Goal: Transaction & Acquisition: Purchase product/service

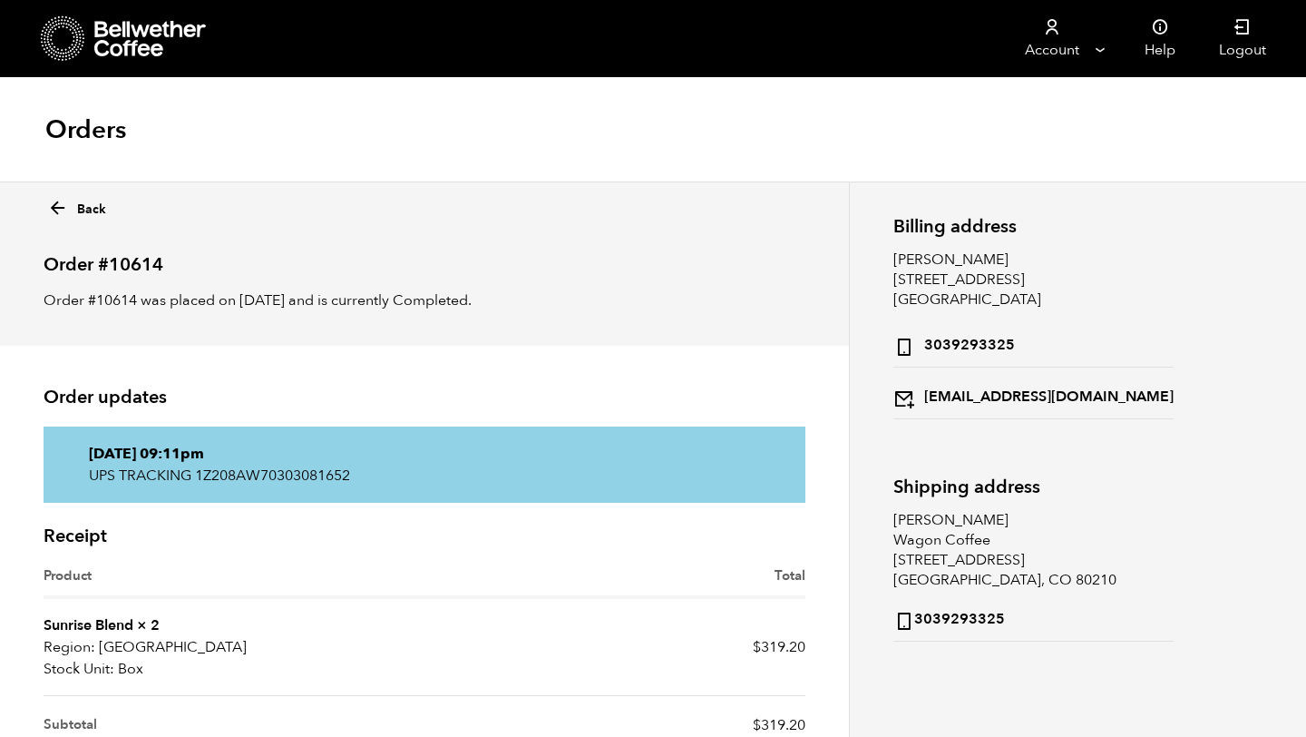
click at [74, 35] on icon at bounding box center [63, 38] width 44 height 46
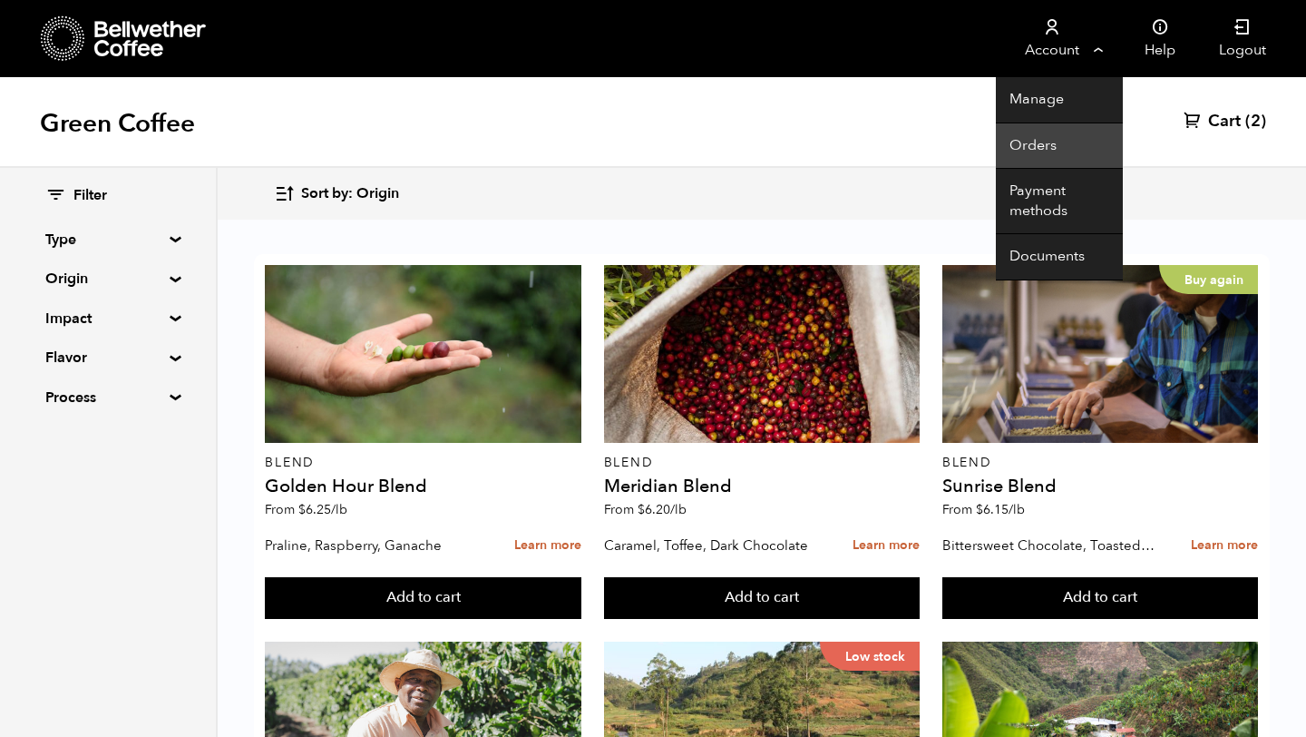
click at [1030, 142] on link "Orders" at bounding box center [1059, 146] width 127 height 46
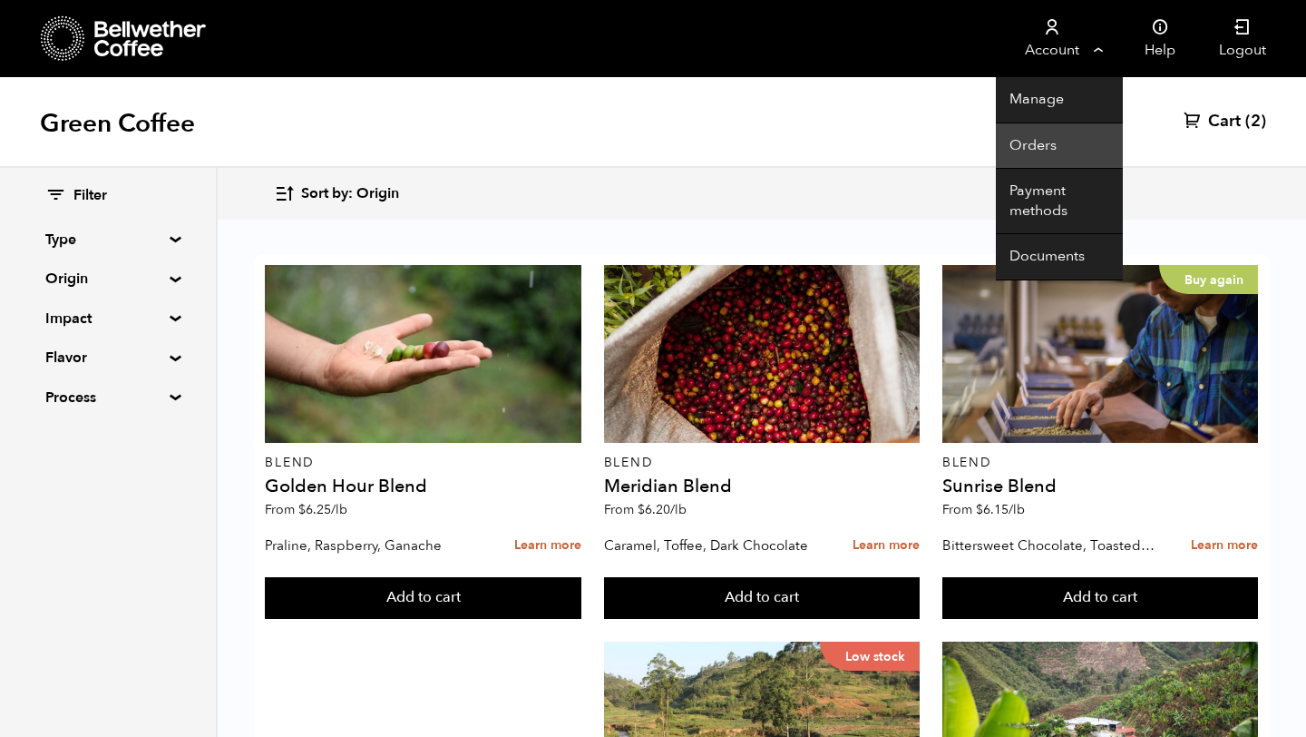
click at [1064, 142] on link "Orders" at bounding box center [1059, 146] width 127 height 46
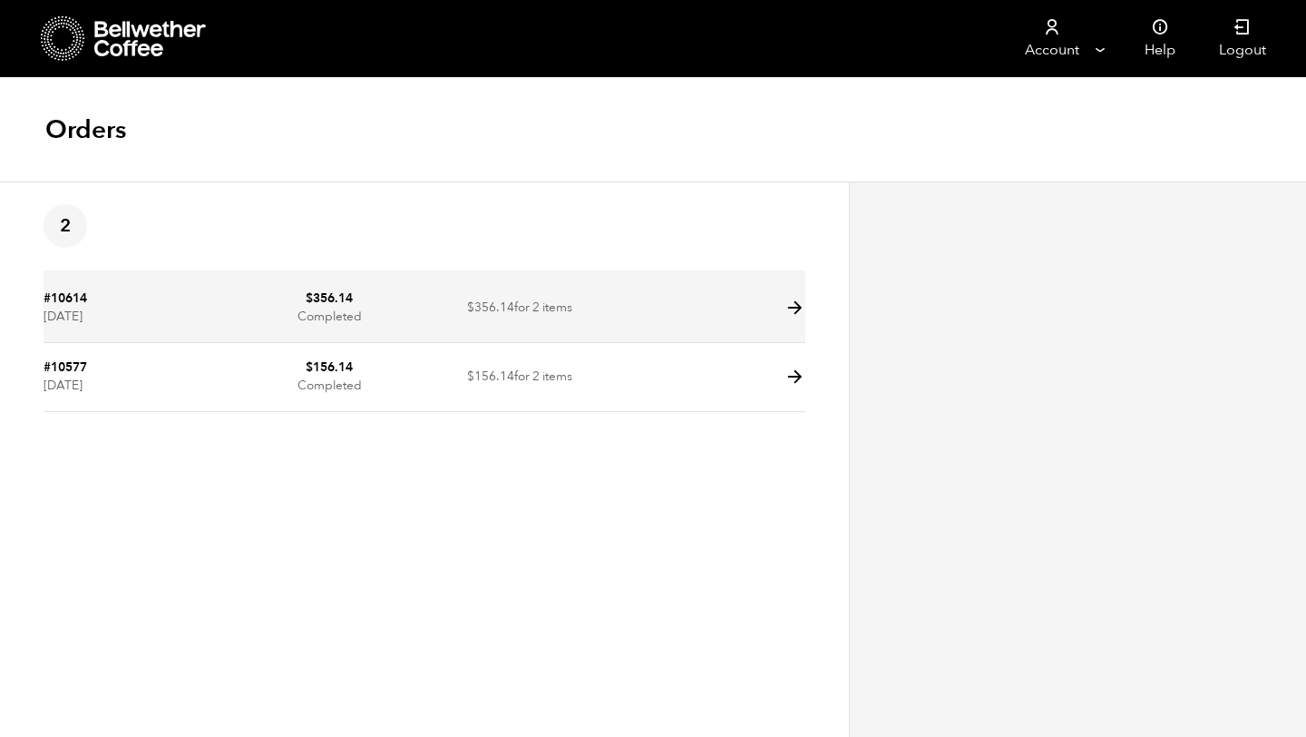
click at [792, 304] on icon at bounding box center [795, 308] width 21 height 21
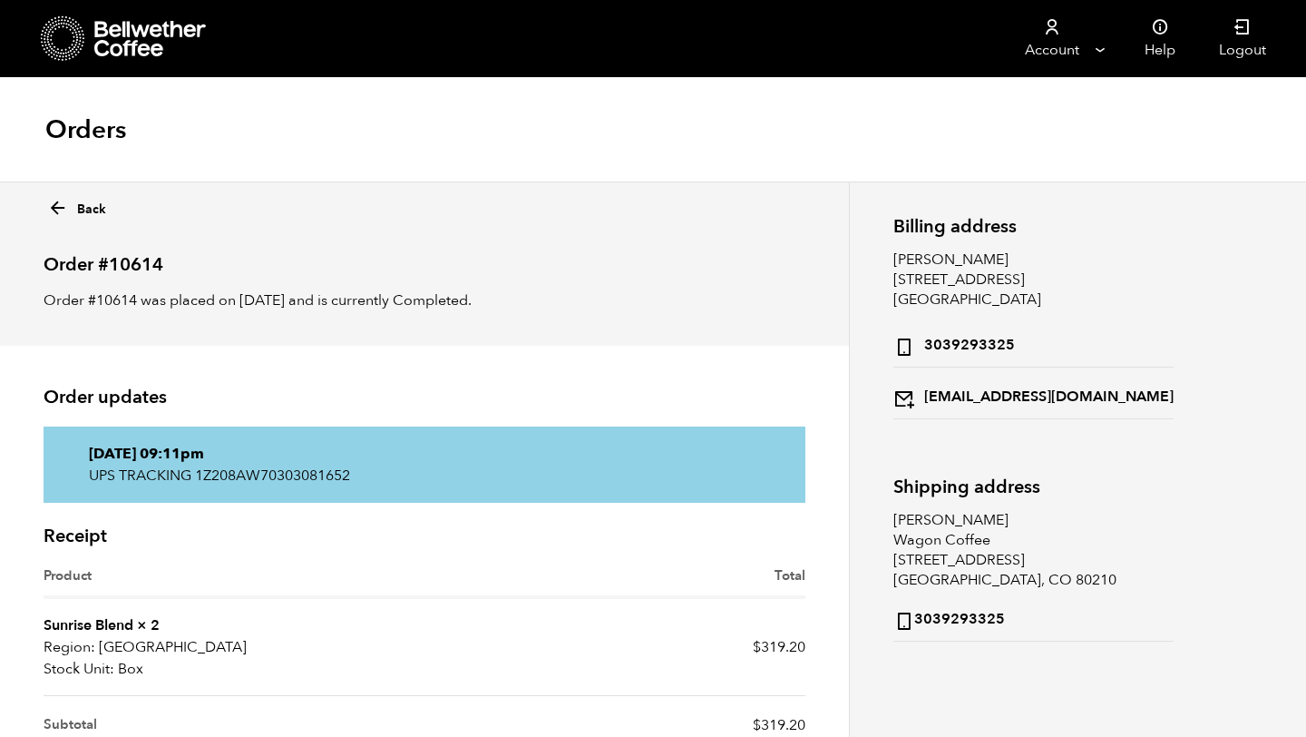
click at [340, 472] on p "UPS TRACKING 1Z208AW70303081652" at bounding box center [424, 475] width 671 height 22
copy div "UPS TRACKING 1Z208AW70303081652"
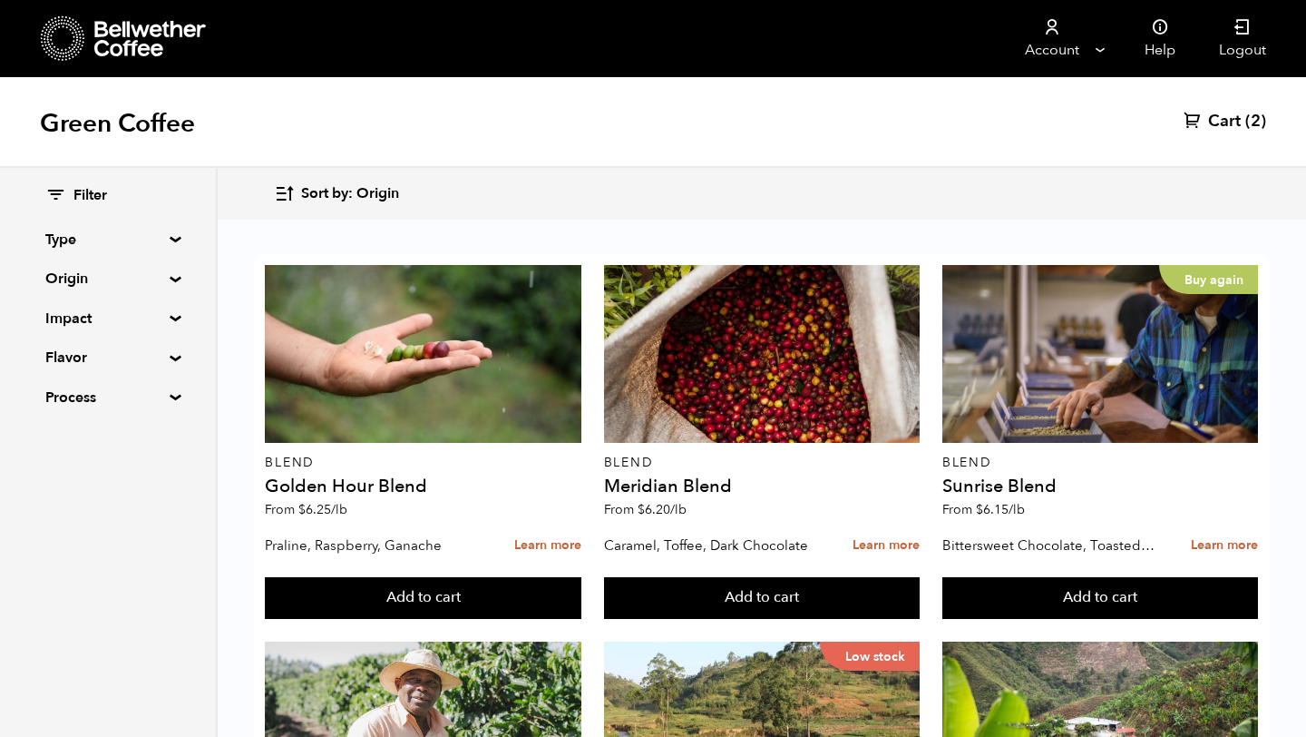
click at [73, 35] on icon at bounding box center [63, 38] width 44 height 46
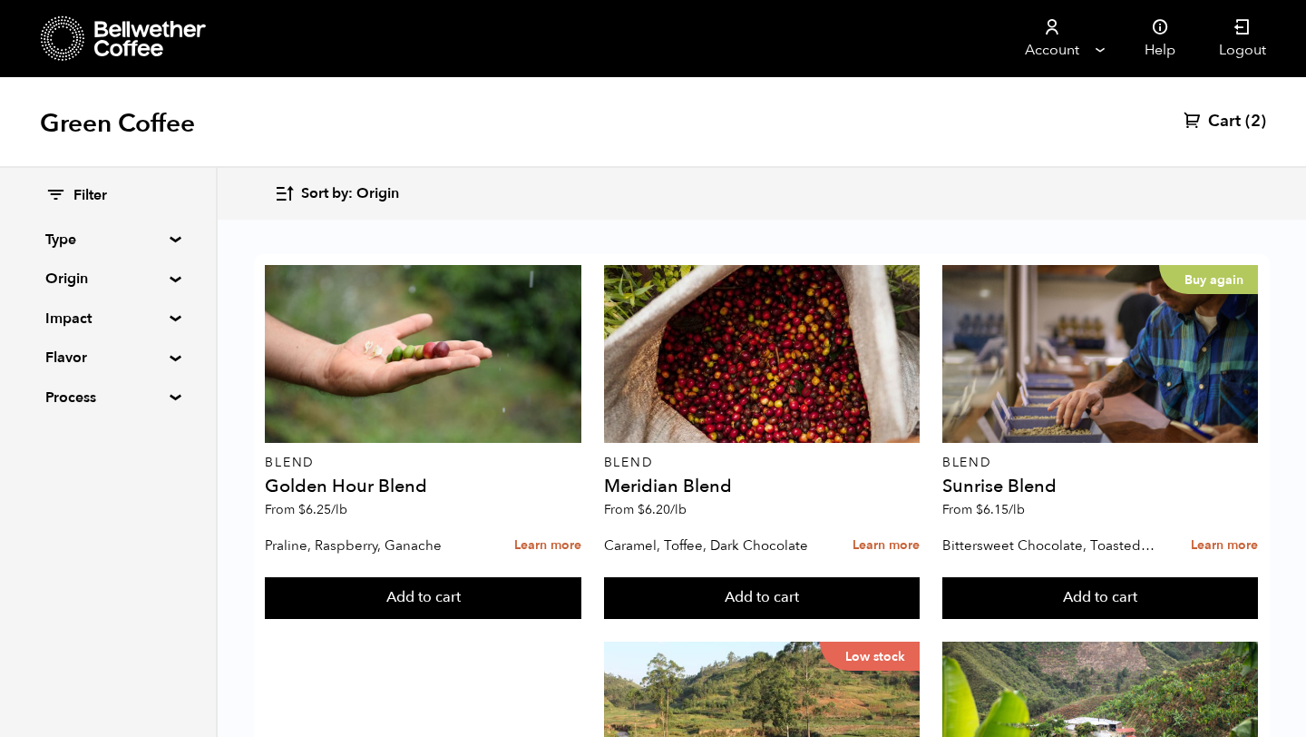
scroll to position [398, 0]
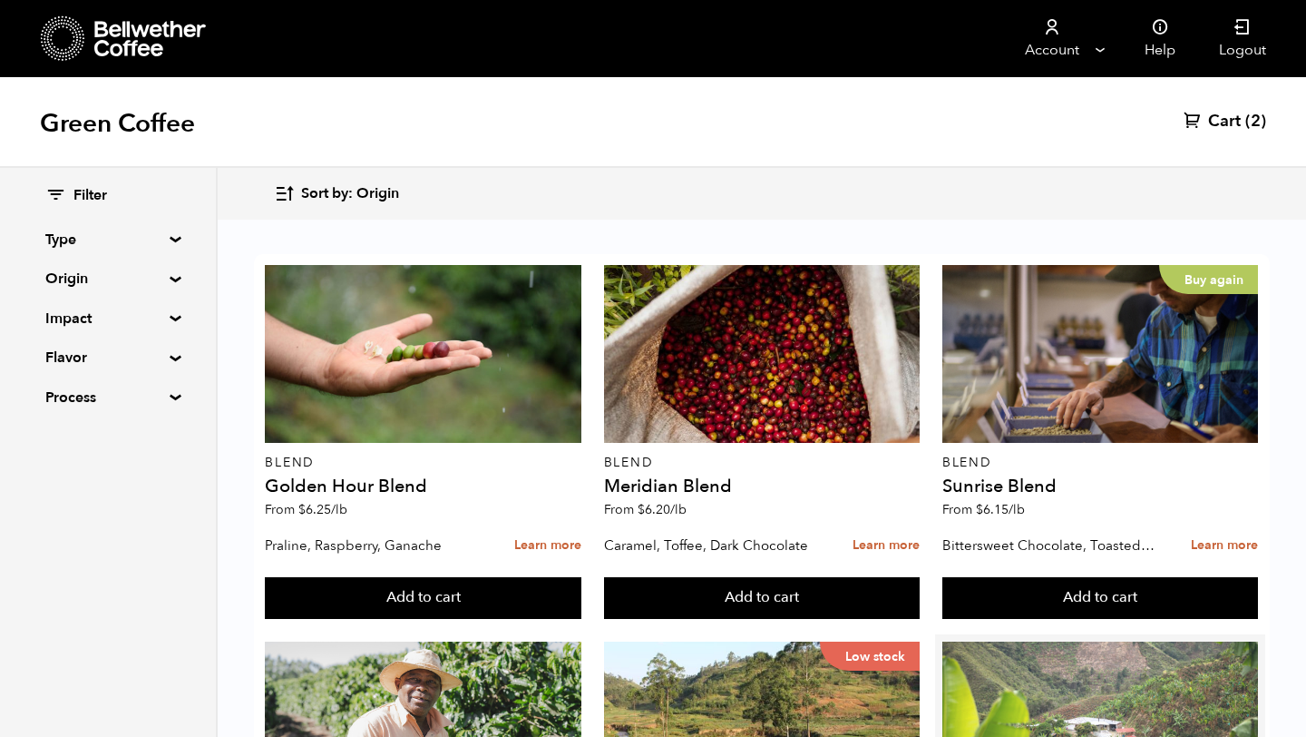
click at [1038, 641] on div at bounding box center [1101, 730] width 316 height 178
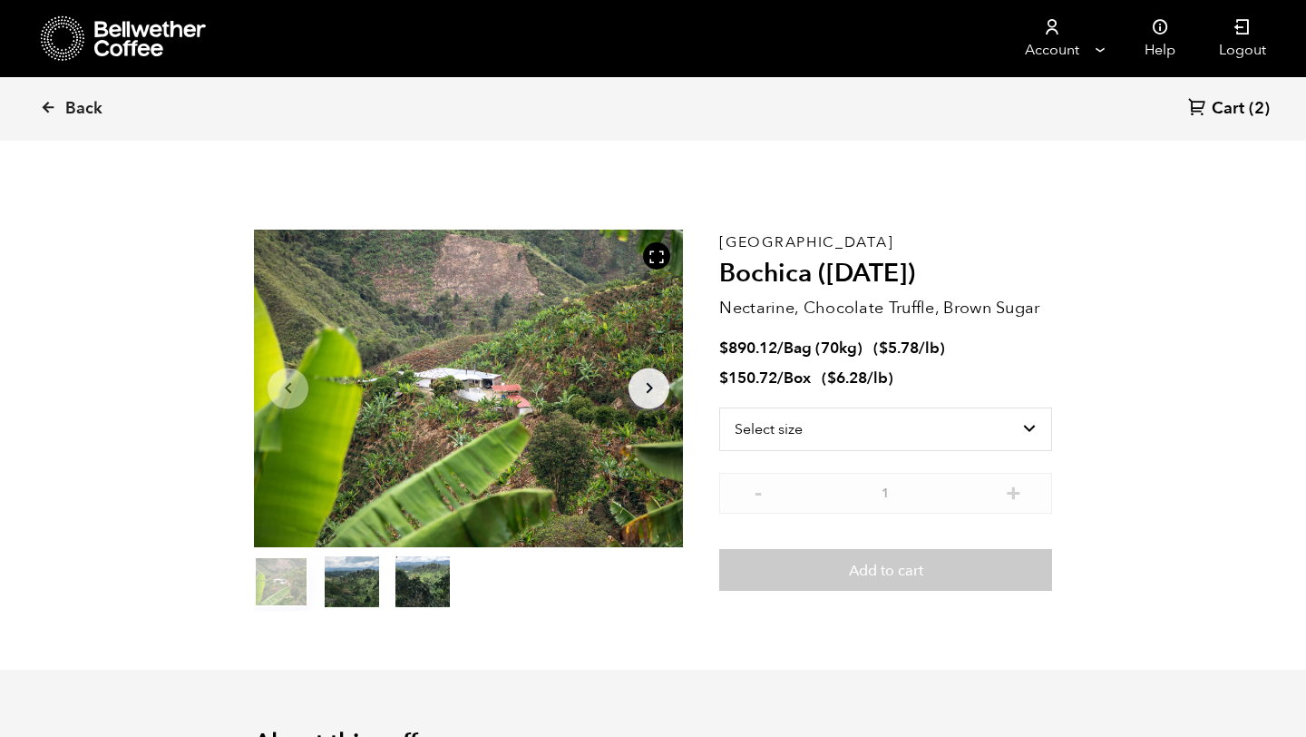
scroll to position [789, 776]
click at [1003, 426] on select "Select size Bag (70kg) (154 lbs) Box (24 lbs)" at bounding box center [885, 429] width 333 height 44
select select "box"
click at [719, 407] on select "Select size Bag (70kg) (154 lbs) Box (24 lbs)" at bounding box center [885, 429] width 333 height 44
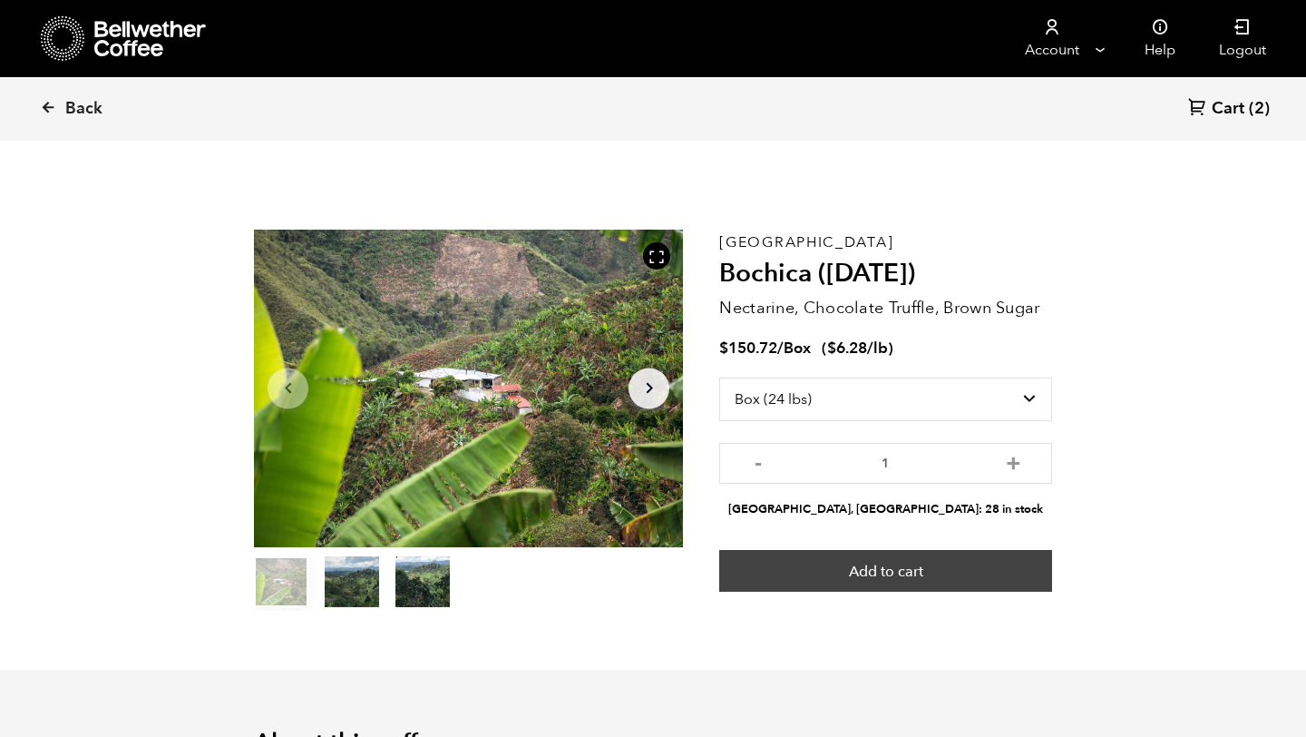
click at [963, 566] on button "Add to cart" at bounding box center [885, 571] width 333 height 42
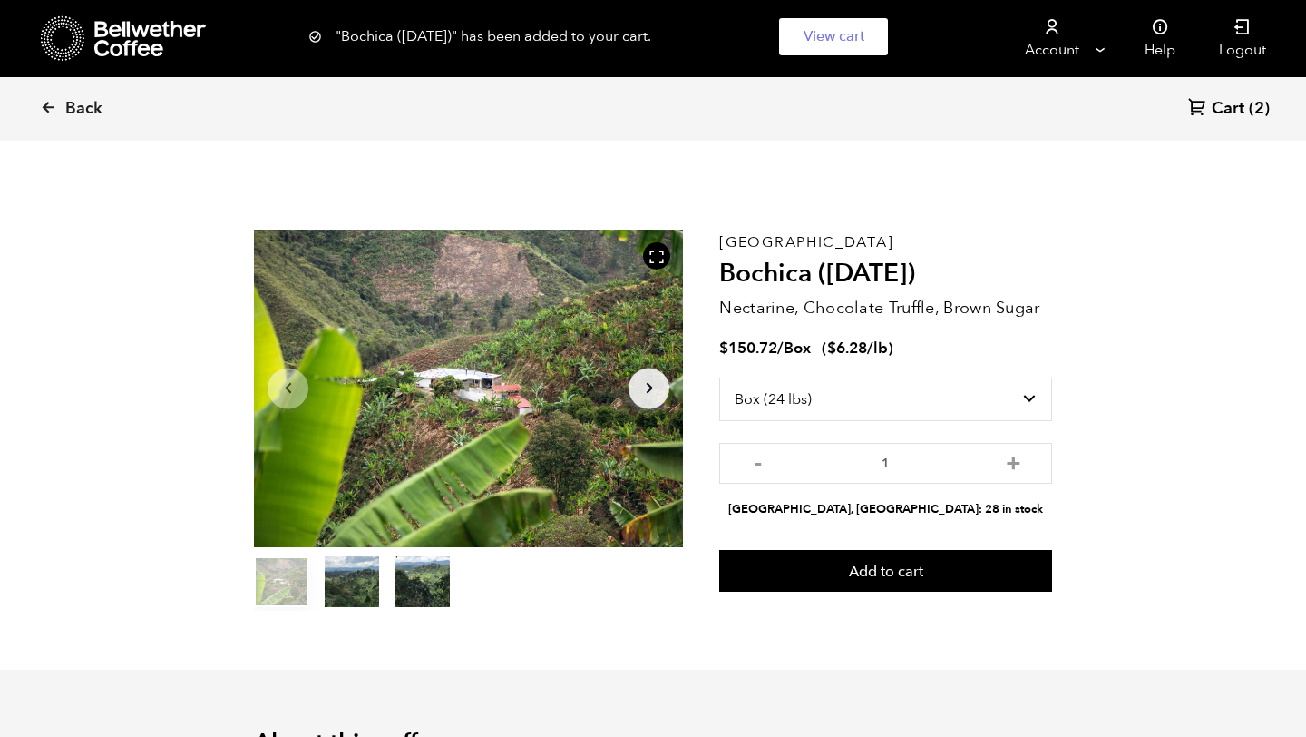
click at [57, 28] on div ""Bochica (JUN 25)" has been added to your cart. View cart {"cart_contents_count…" at bounding box center [653, 36] width 1306 height 73
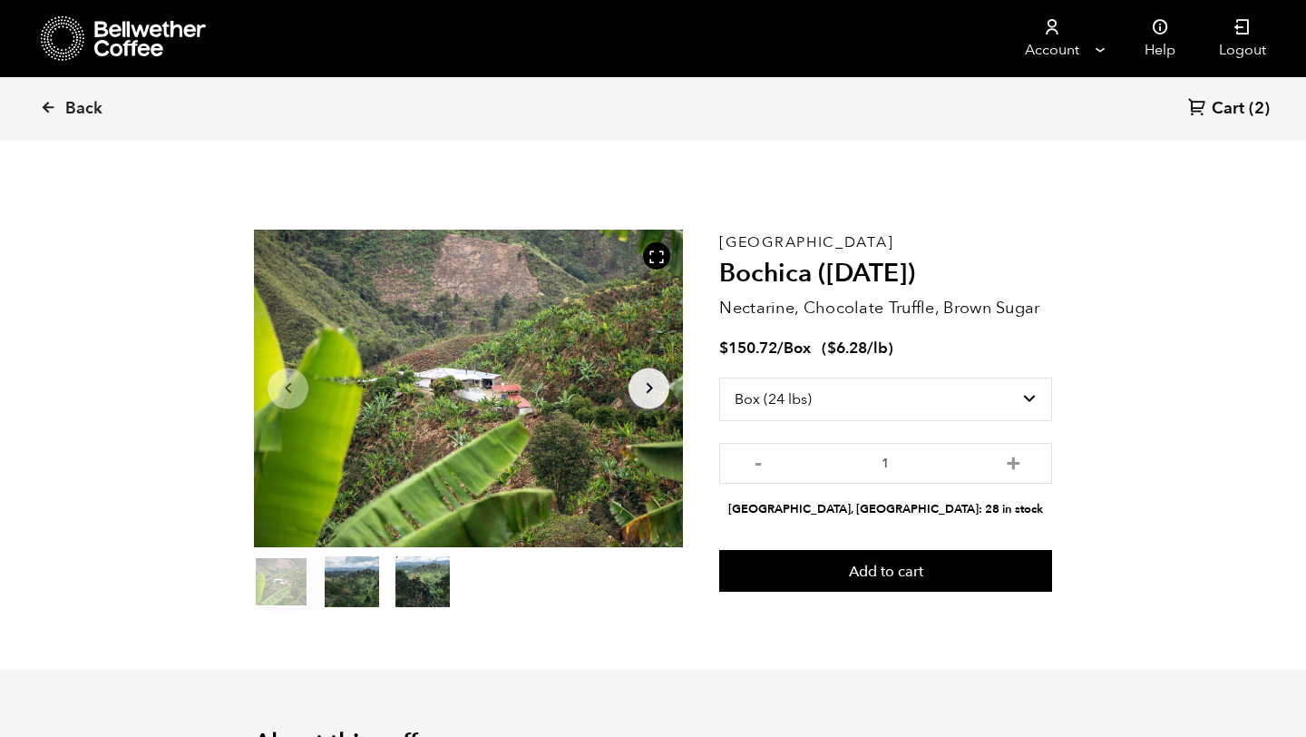
click at [57, 28] on icon at bounding box center [63, 38] width 44 height 46
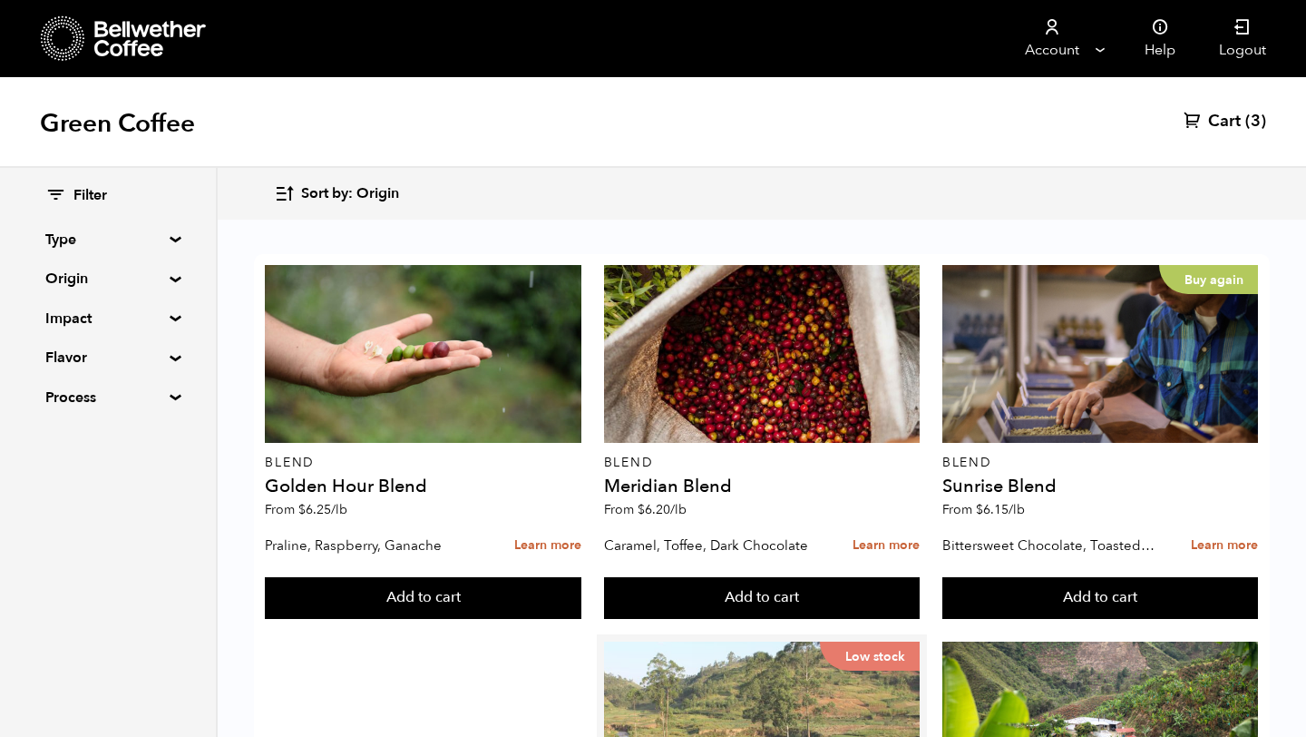
scroll to position [1145, 0]
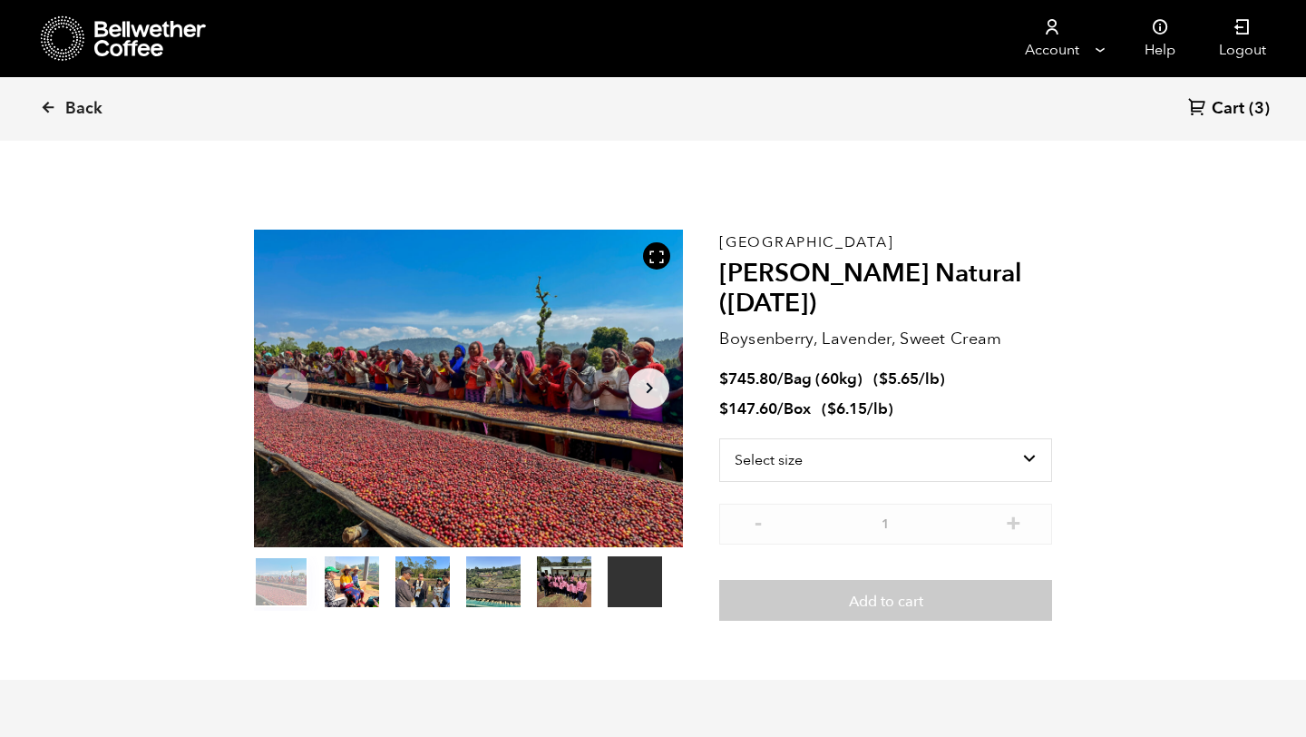
scroll to position [789, 776]
click at [879, 454] on select "Select size Bag (60kg) (132 lbs) Box (24 lbs)" at bounding box center [885, 460] width 333 height 44
select select "box"
click at [719, 438] on select "Select size Bag (60kg) (132 lbs) Box (24 lbs)" at bounding box center [885, 460] width 333 height 44
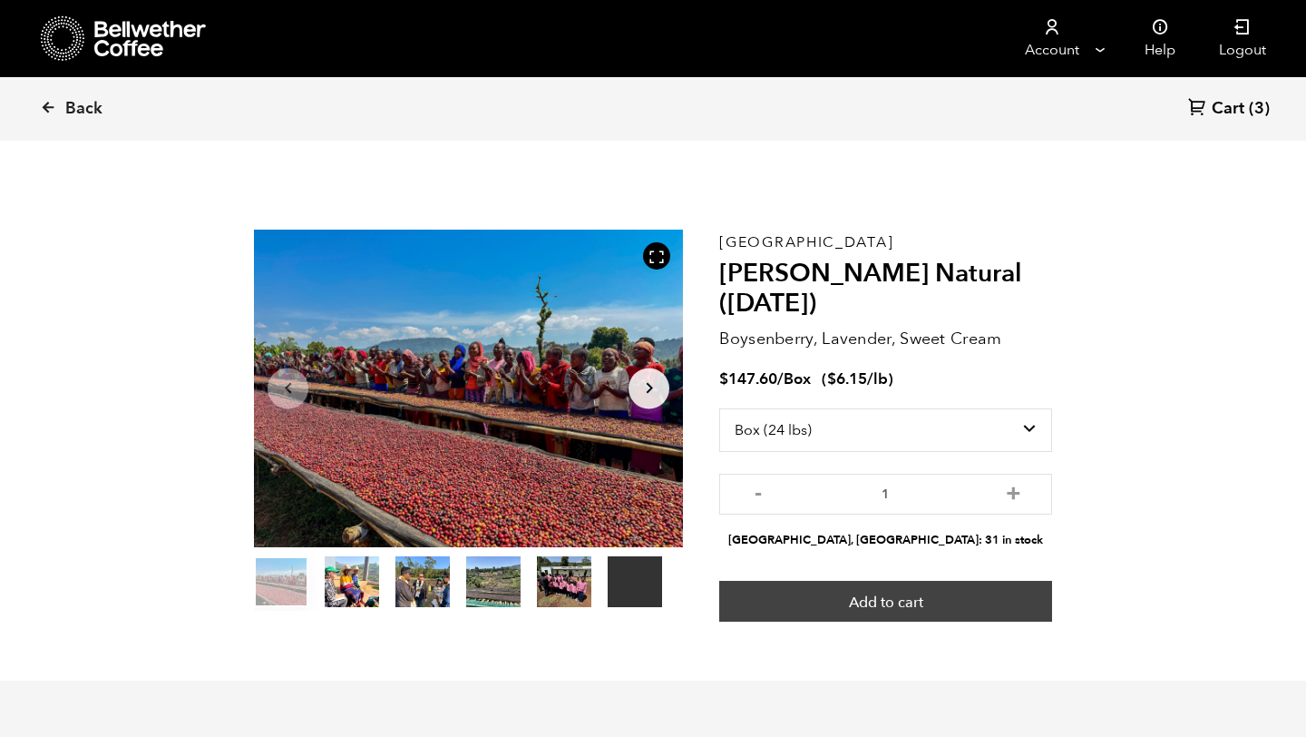
click at [916, 595] on button "Add to cart" at bounding box center [885, 602] width 333 height 42
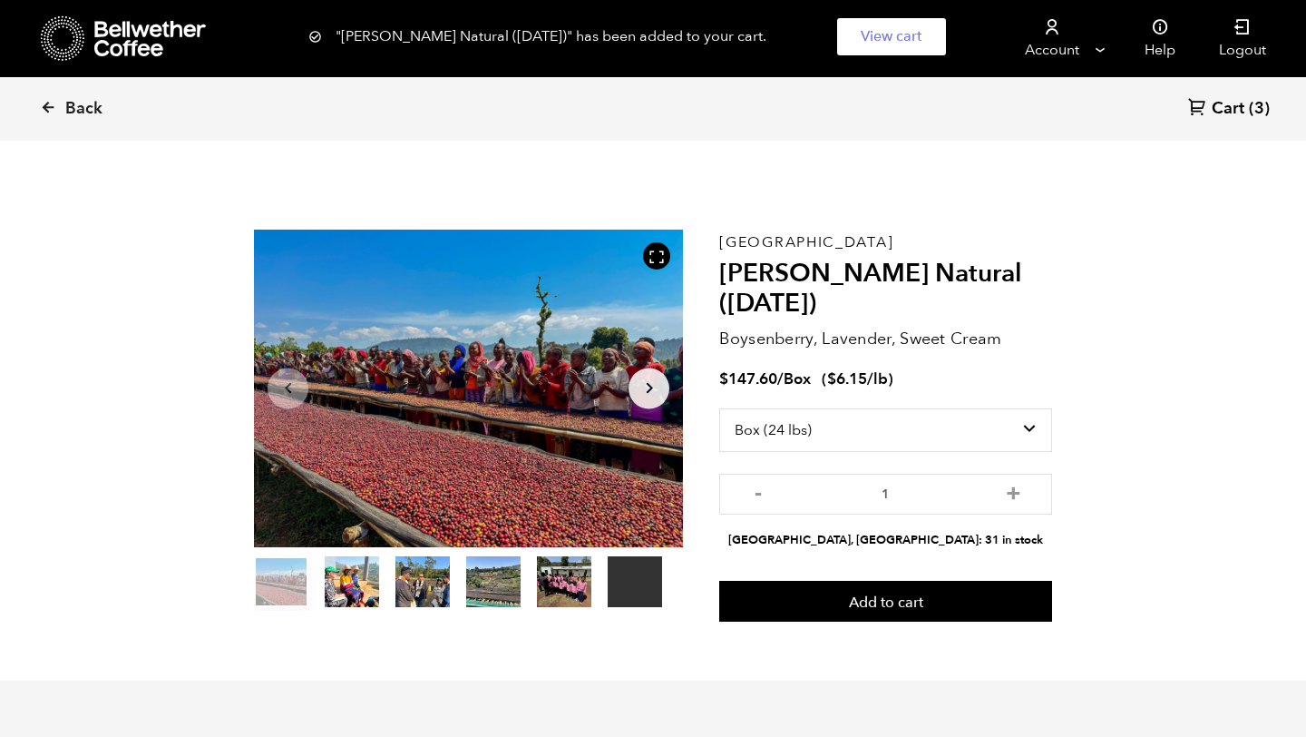
click at [1237, 112] on span "Cart" at bounding box center [1228, 109] width 33 height 22
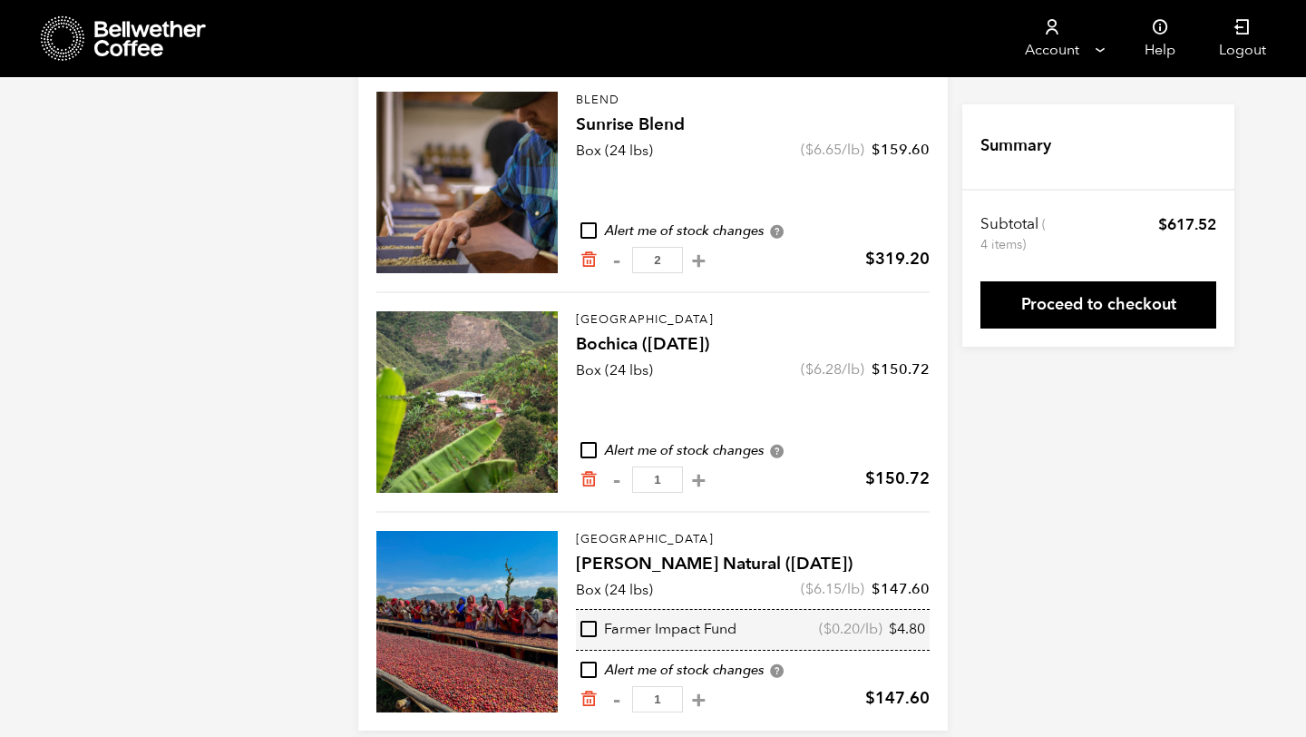
scroll to position [204, 0]
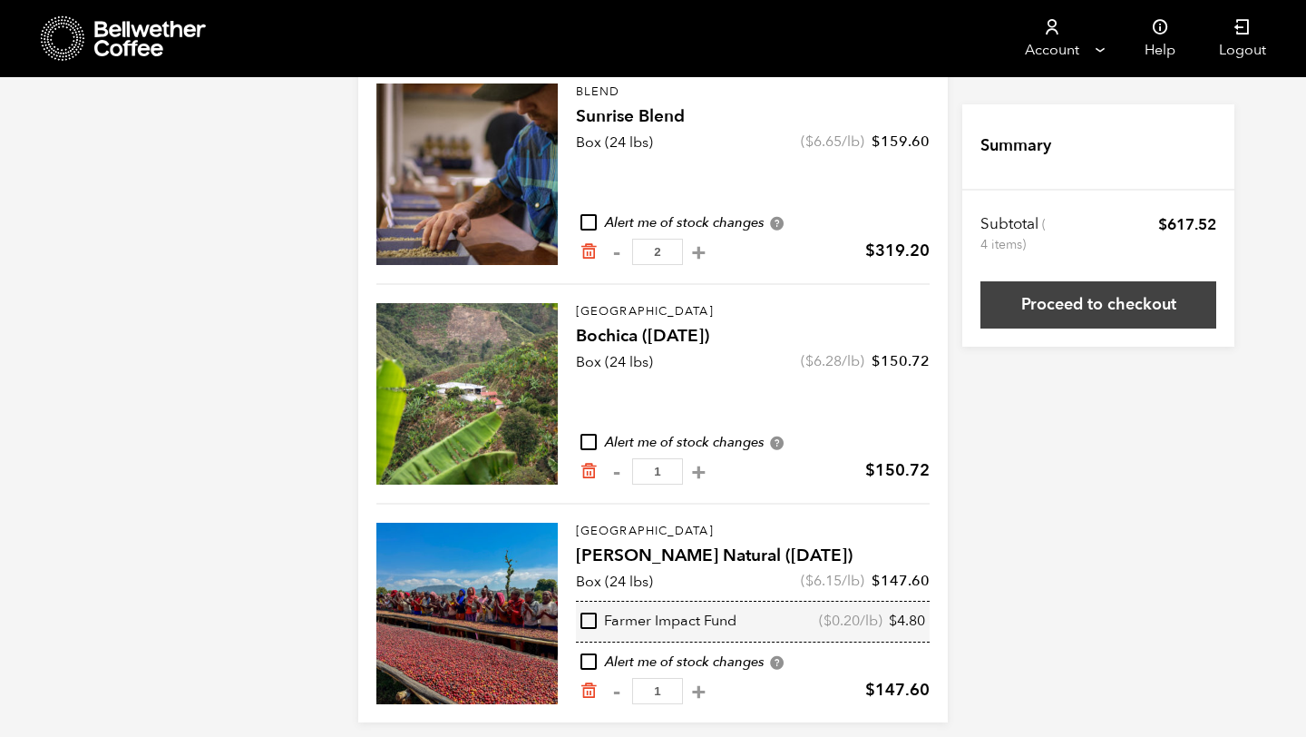
click at [1082, 309] on link "Proceed to checkout" at bounding box center [1099, 304] width 236 height 47
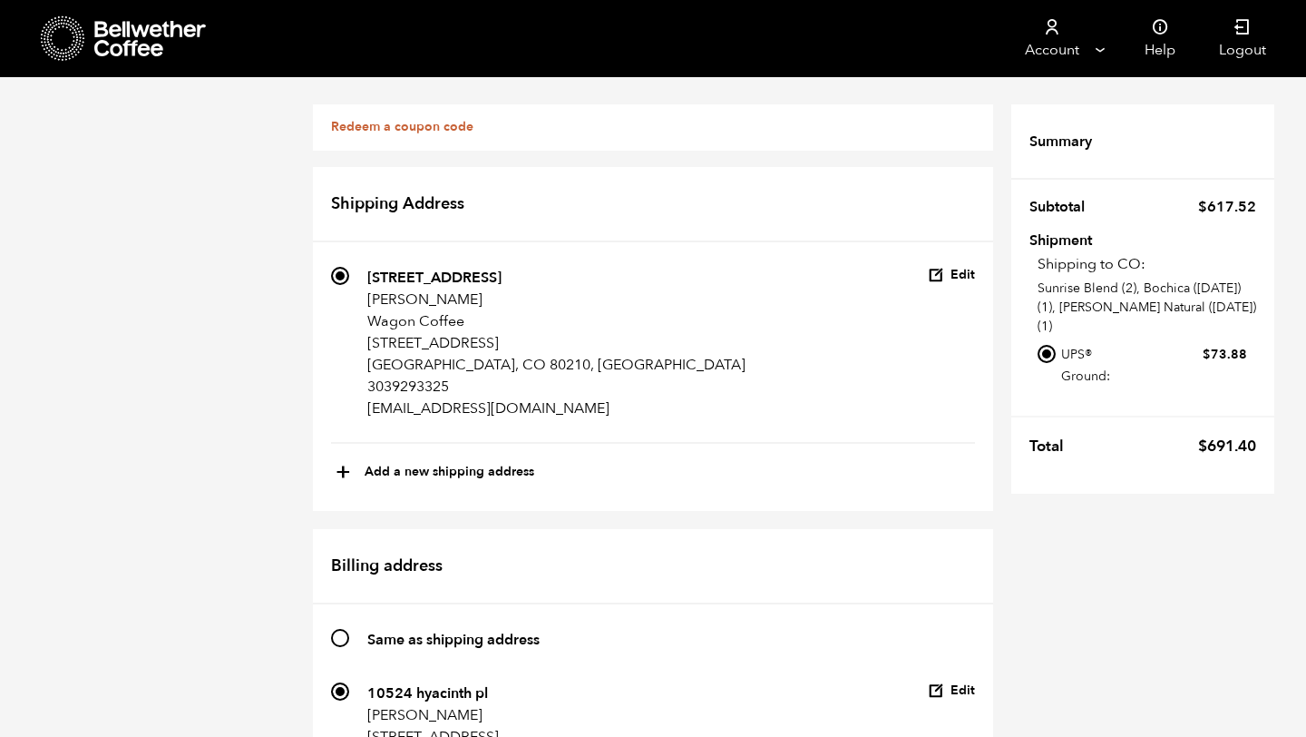
scroll to position [1324, 0]
click at [66, 27] on icon at bounding box center [66, 27] width 1 height 1
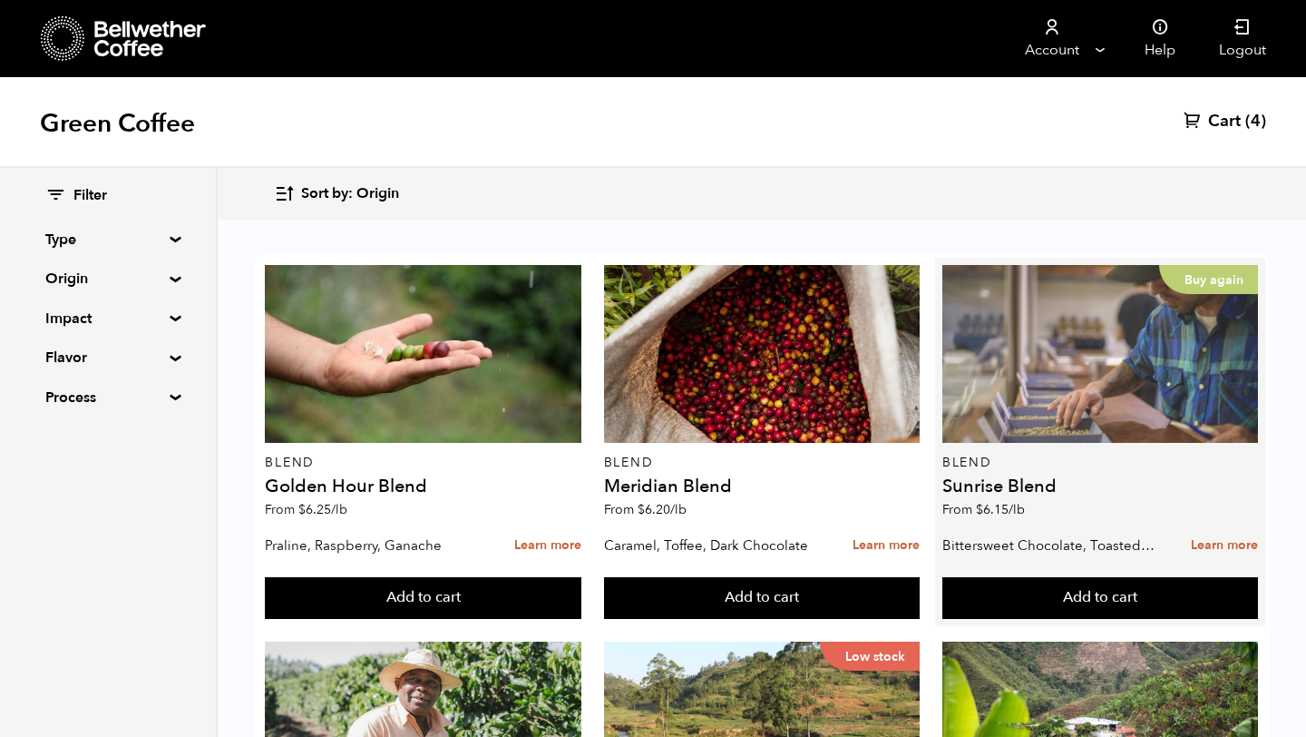
click at [1044, 393] on div "Buy again" at bounding box center [1101, 354] width 316 height 178
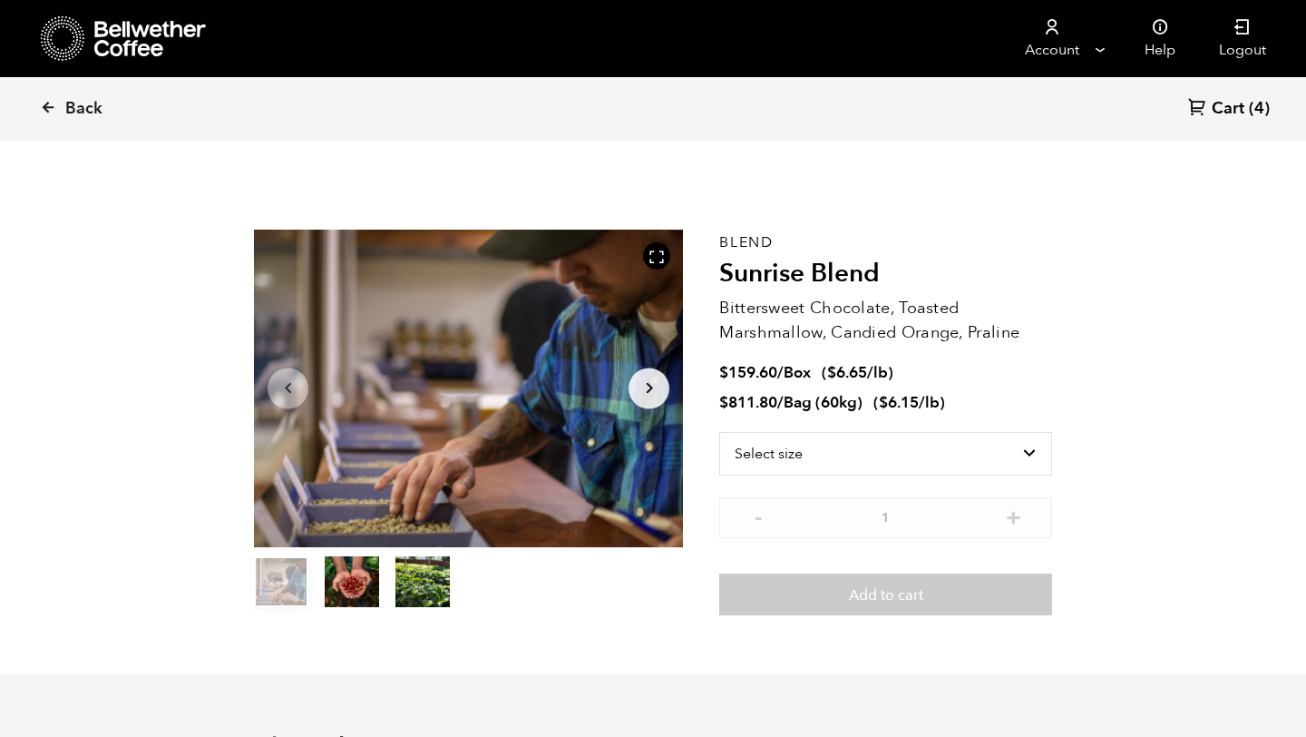
scroll to position [789, 776]
click at [1012, 448] on select "Select size Bag (60kg) (132 lbs) Box (24 lbs)" at bounding box center [885, 454] width 333 height 44
select select "box"
click at [719, 432] on select "Select size Bag (60kg) (132 lbs) Box (24 lbs)" at bounding box center [885, 454] width 333 height 44
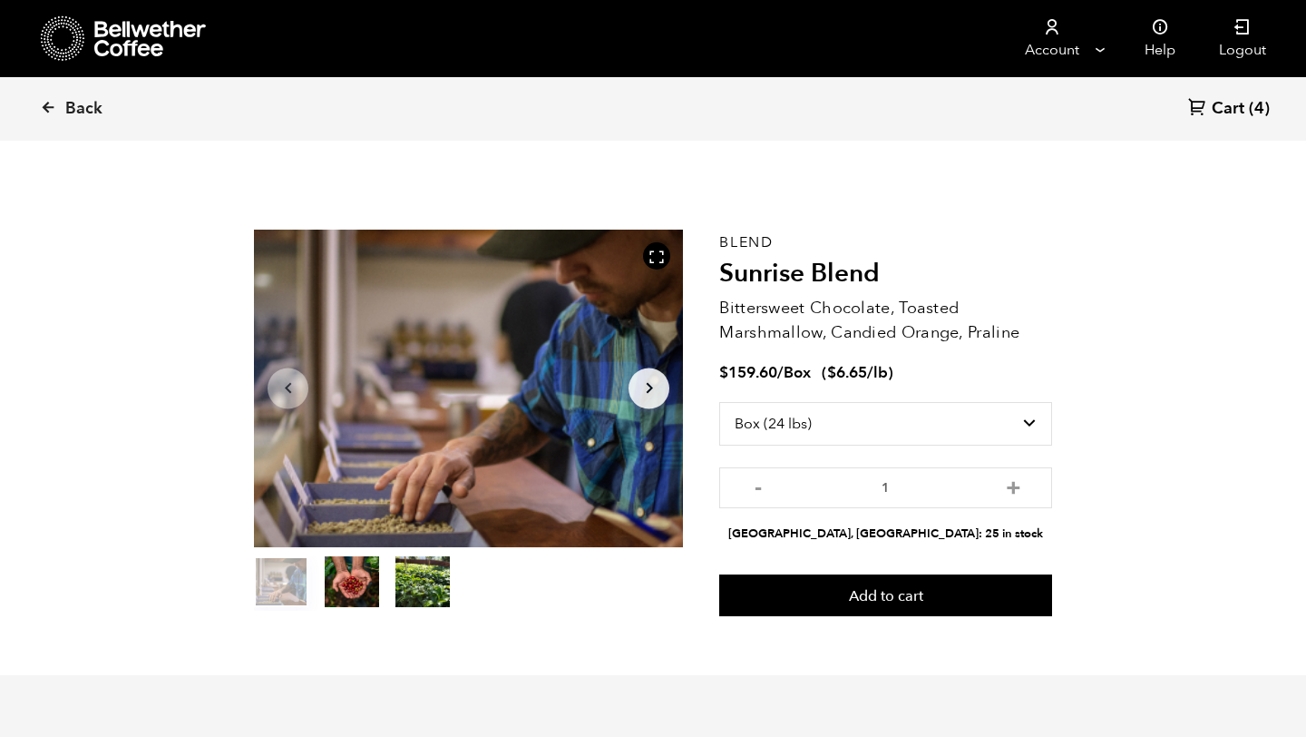
click at [1257, 108] on span "(4)" at bounding box center [1259, 109] width 21 height 22
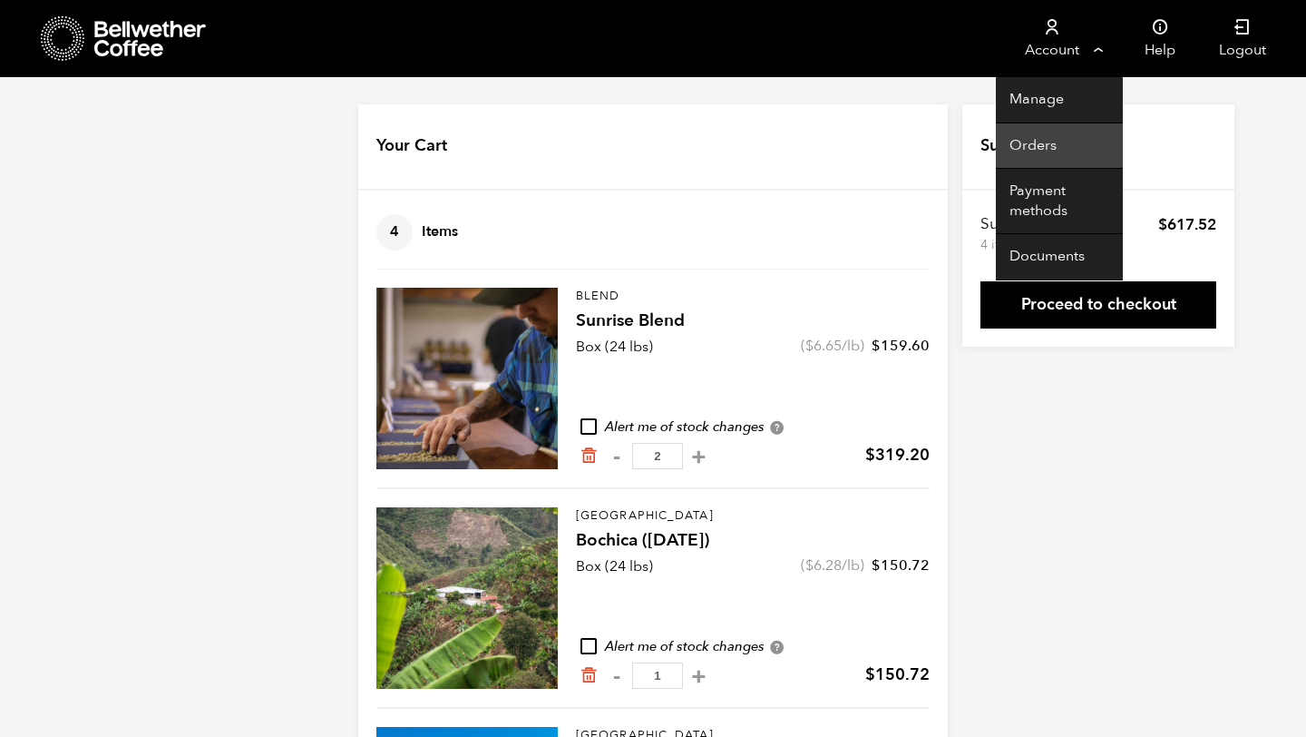
click at [1054, 132] on link "Orders" at bounding box center [1059, 146] width 127 height 46
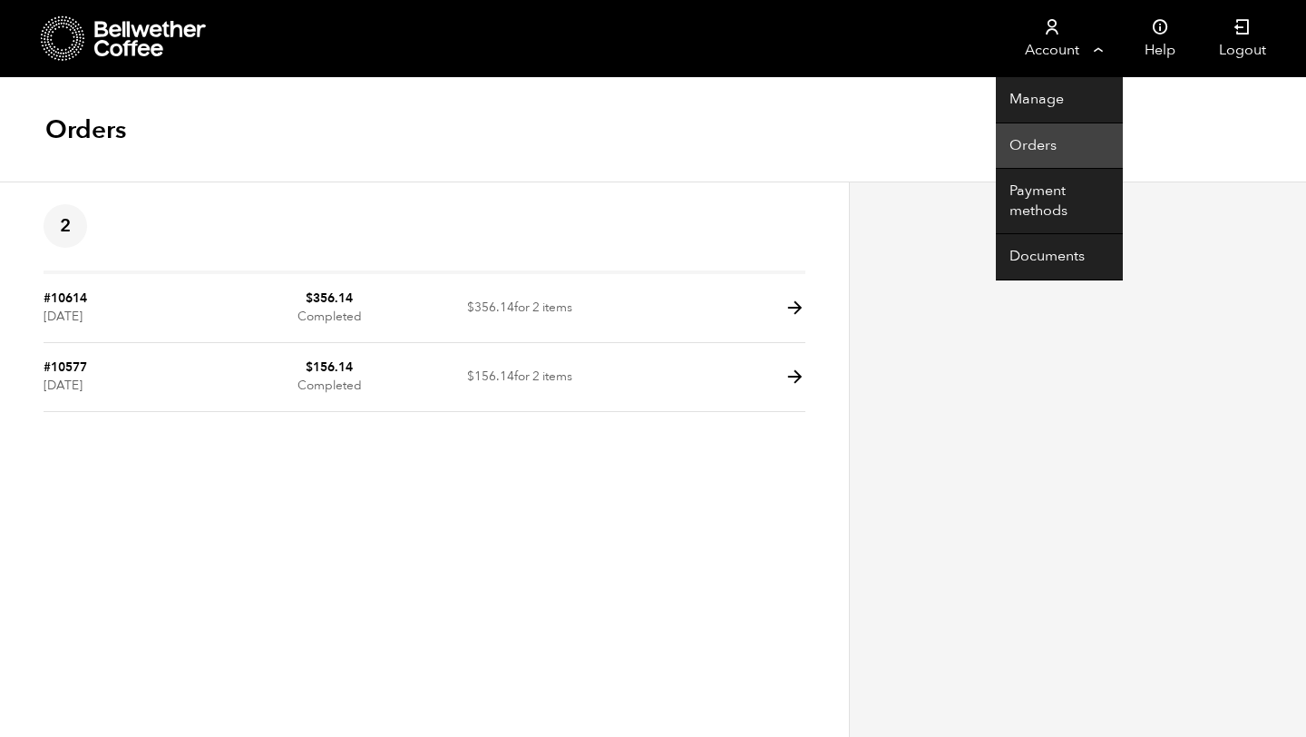
click at [1036, 145] on link "Orders" at bounding box center [1059, 146] width 127 height 46
click at [1050, 151] on link "Orders" at bounding box center [1059, 146] width 127 height 46
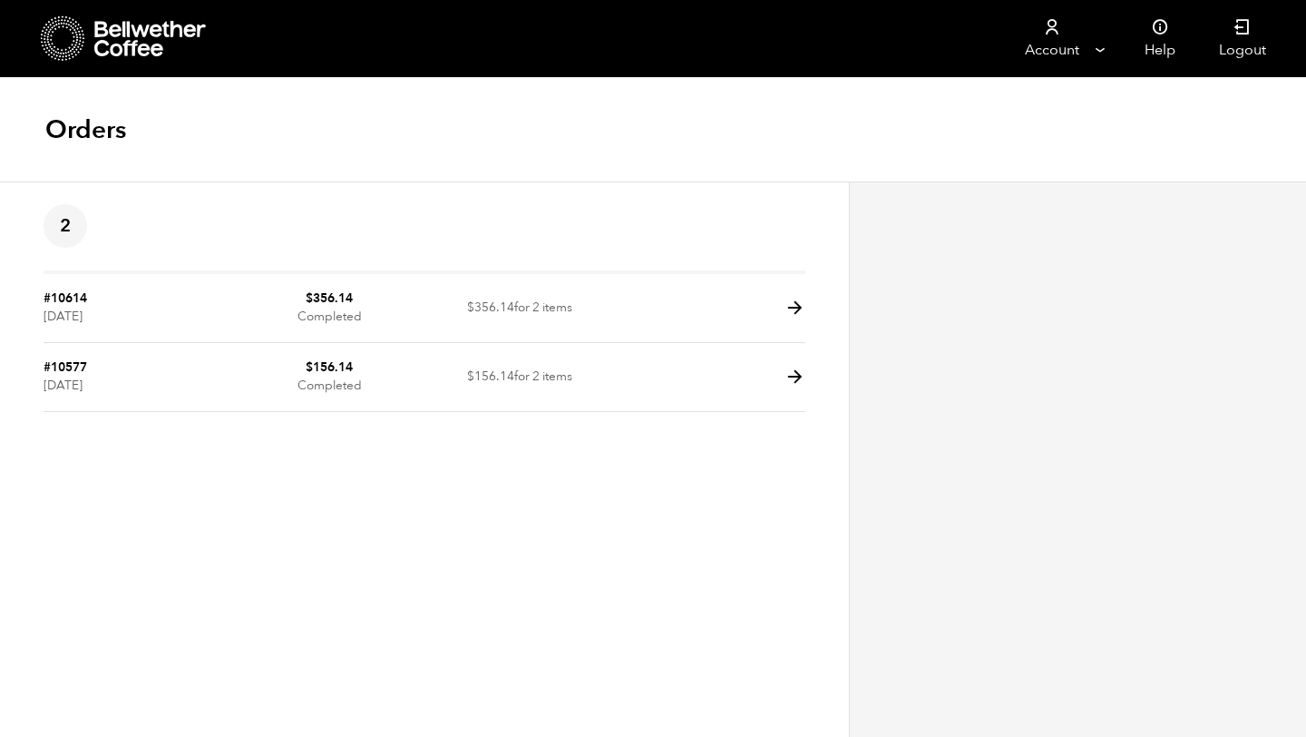
click at [62, 37] on icon at bounding box center [63, 38] width 44 height 46
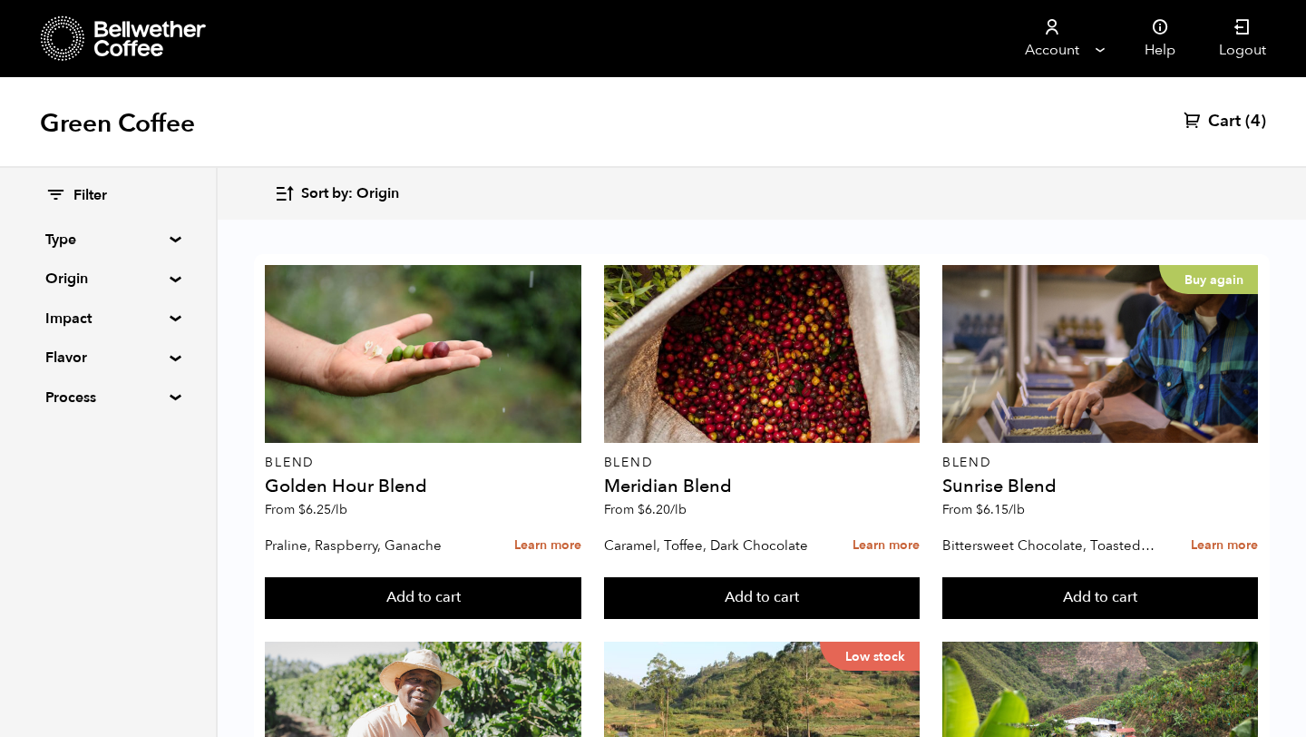
click at [1227, 119] on span "Cart" at bounding box center [1224, 122] width 33 height 22
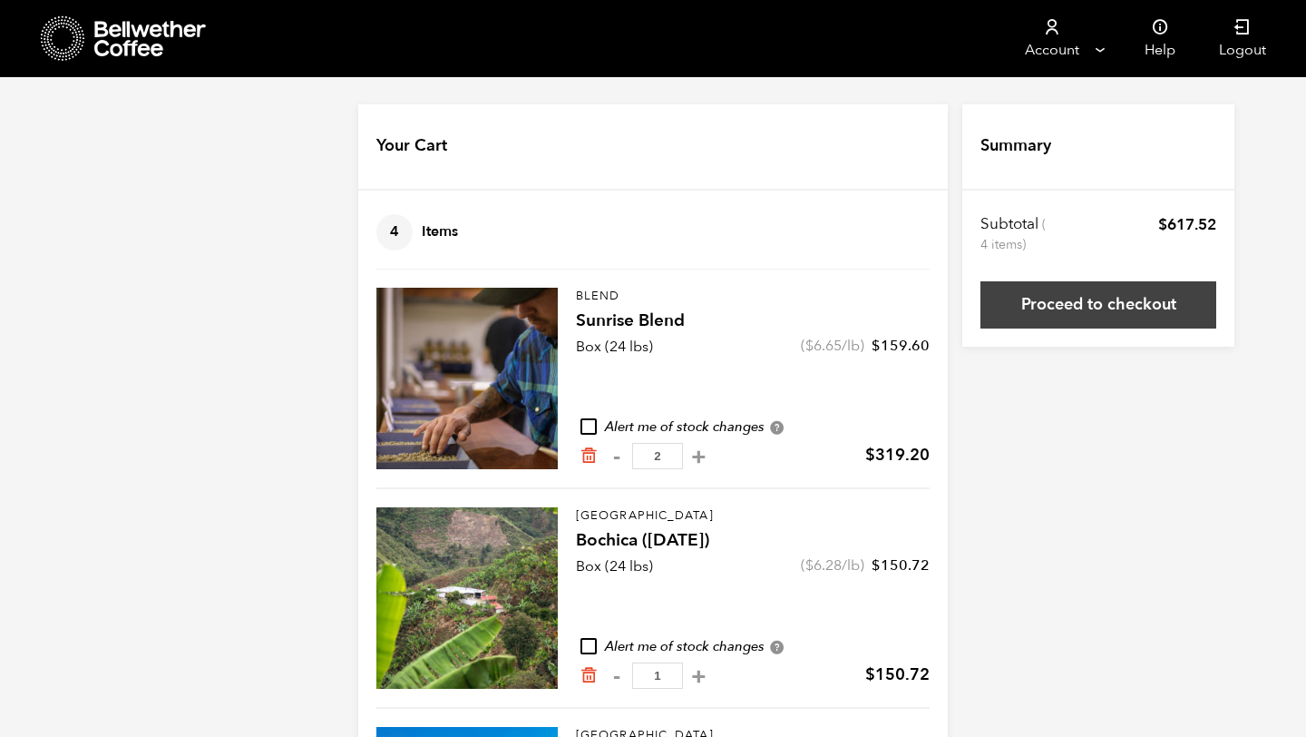
click at [1072, 313] on link "Proceed to checkout" at bounding box center [1099, 304] width 236 height 47
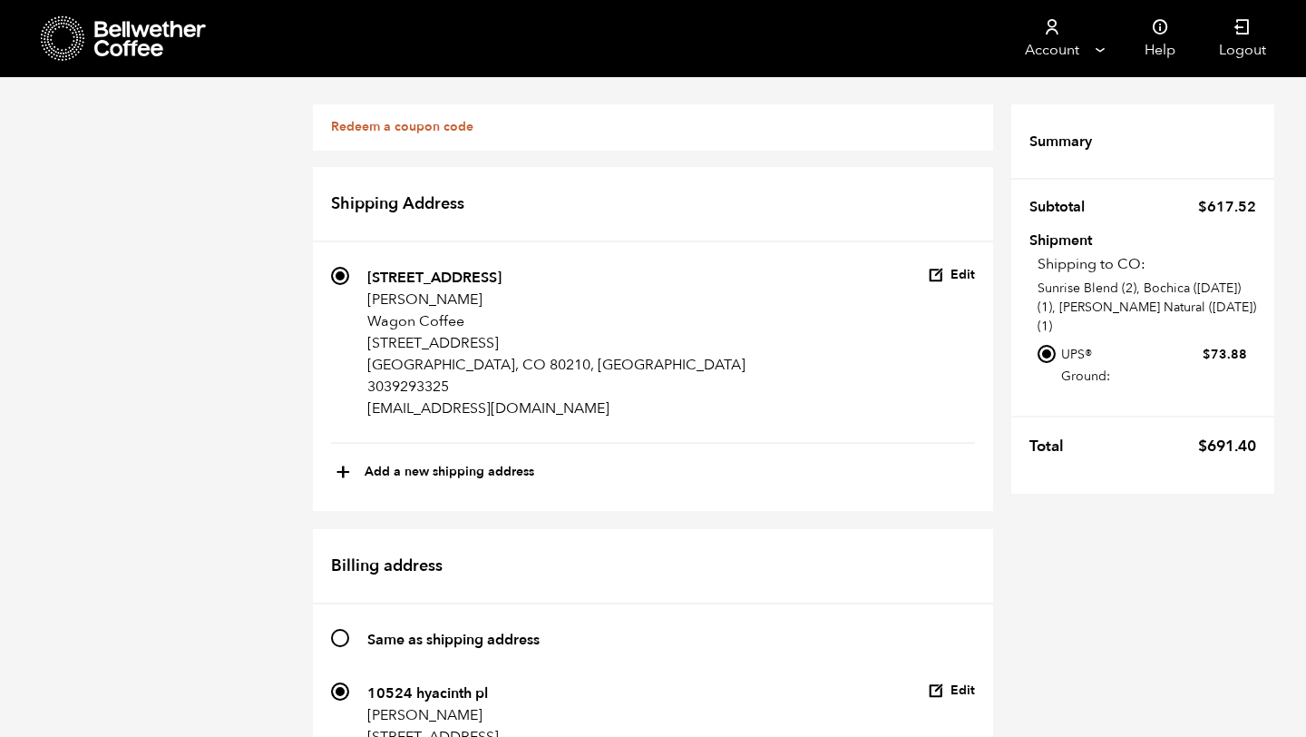
scroll to position [1324, 0]
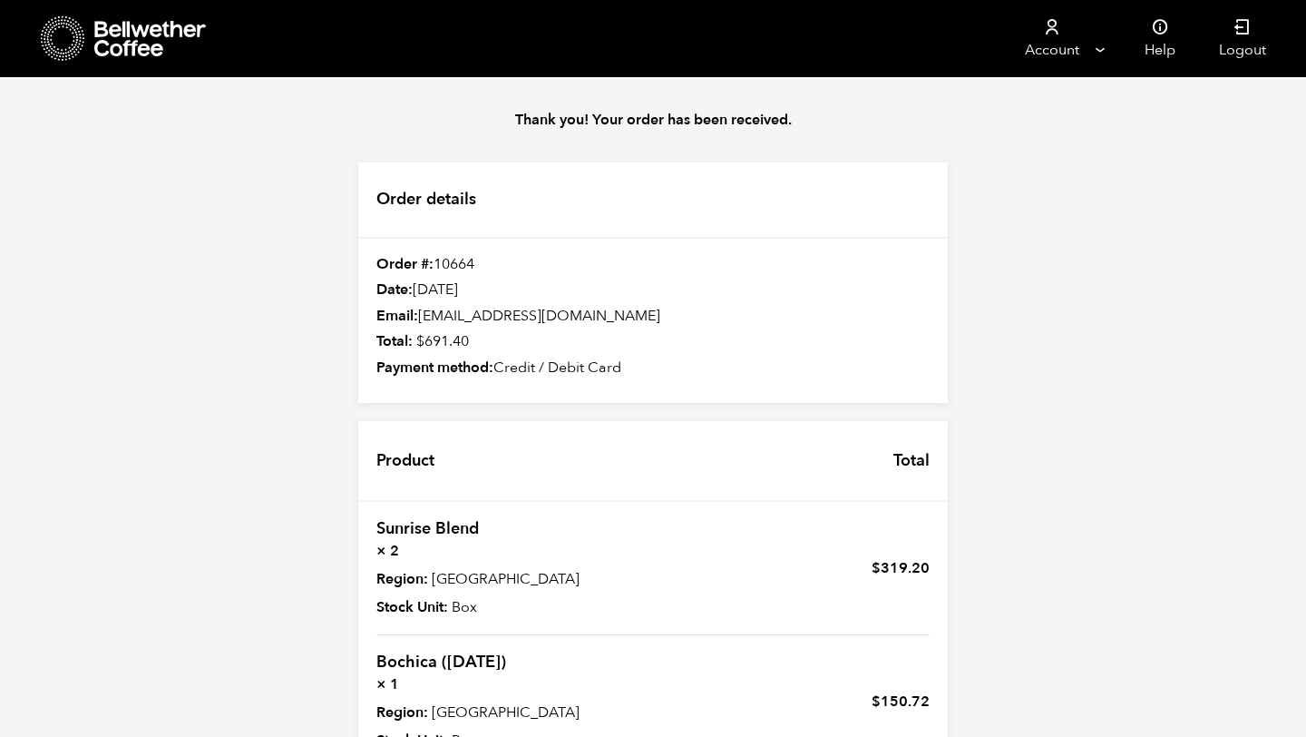
click at [64, 45] on icon at bounding box center [63, 38] width 44 height 46
